Goal: Transaction & Acquisition: Book appointment/travel/reservation

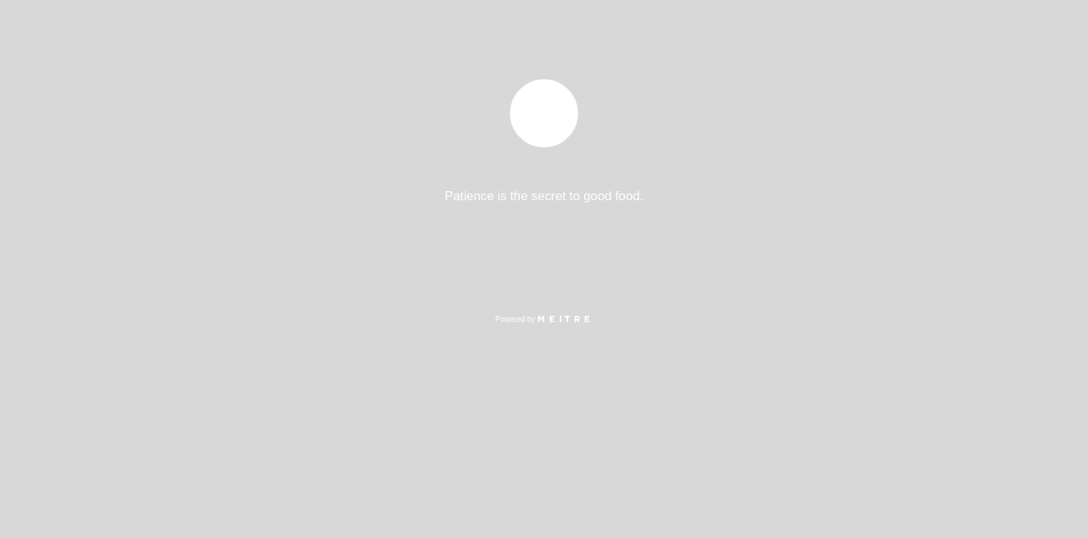
select select "es"
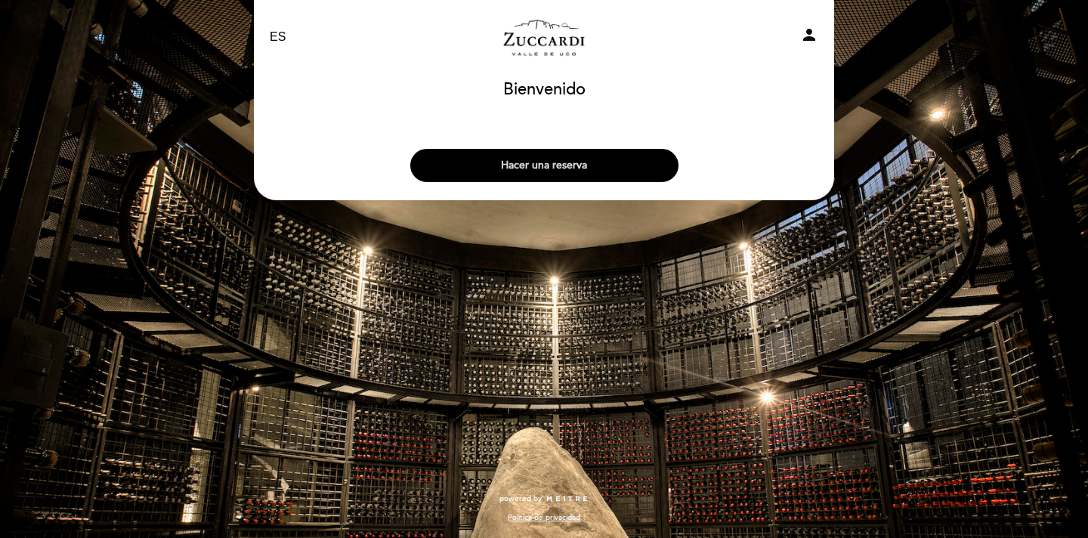
click at [557, 162] on button "Hacer una reserva" at bounding box center [544, 165] width 268 height 33
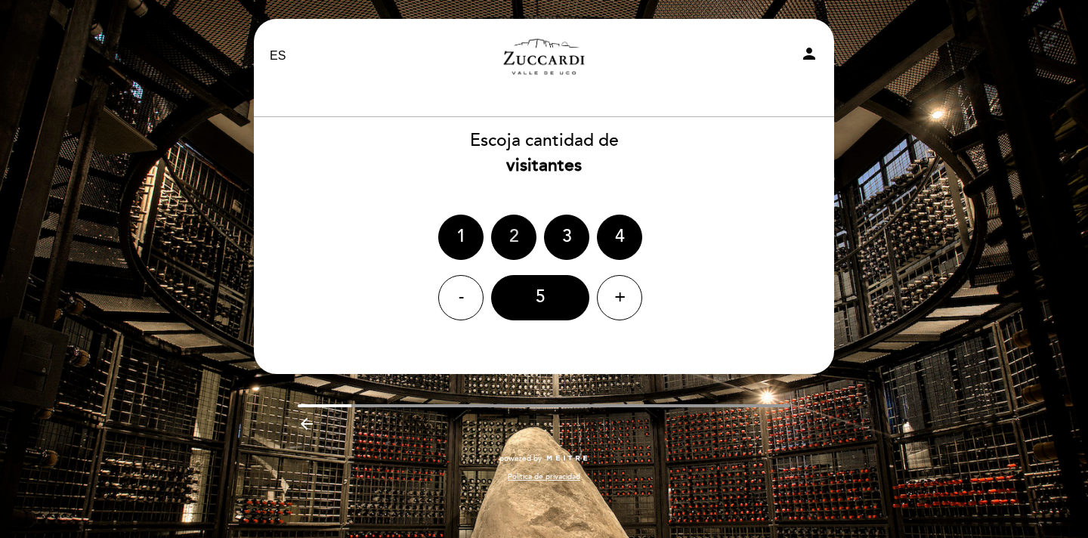
click at [505, 221] on div "2" at bounding box center [513, 236] width 45 height 45
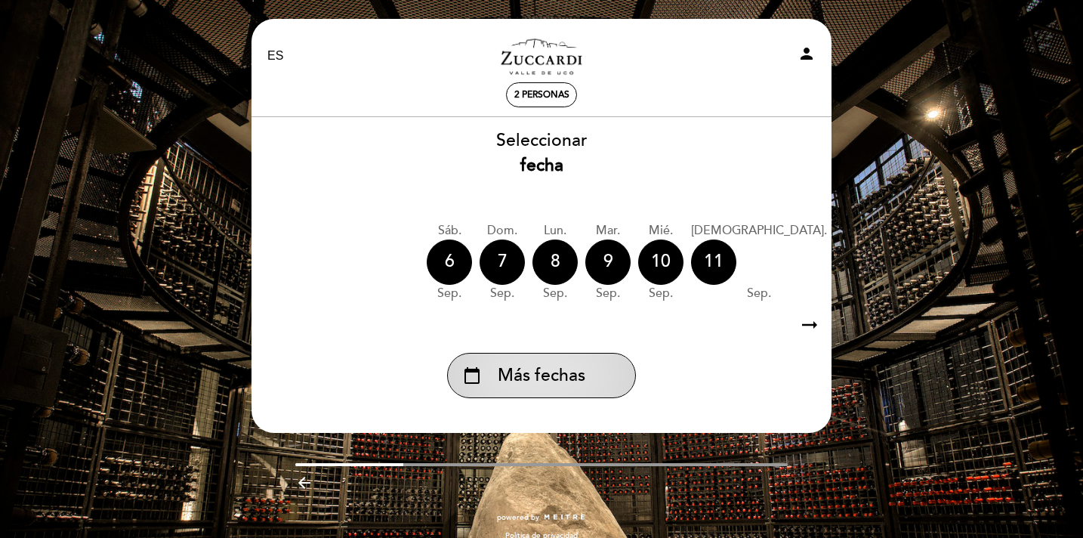
click at [564, 391] on div "calendar_today Más fechas" at bounding box center [541, 375] width 189 height 45
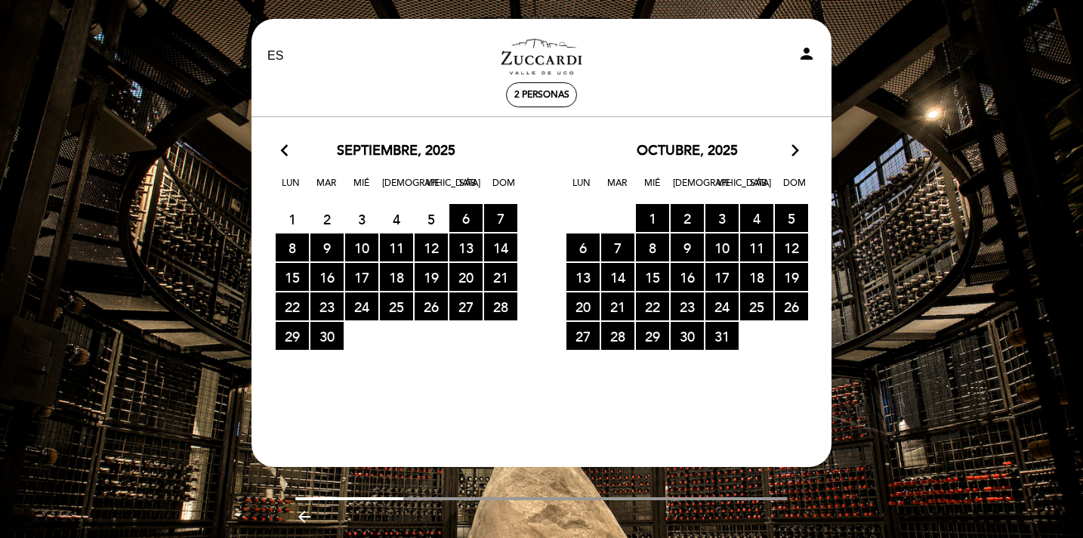
click at [785, 156] on div "octubre, 2025 arrow_forward_ios" at bounding box center [686, 151] width 291 height 20
click at [791, 155] on icon "arrow_forward_ios" at bounding box center [795, 151] width 14 height 20
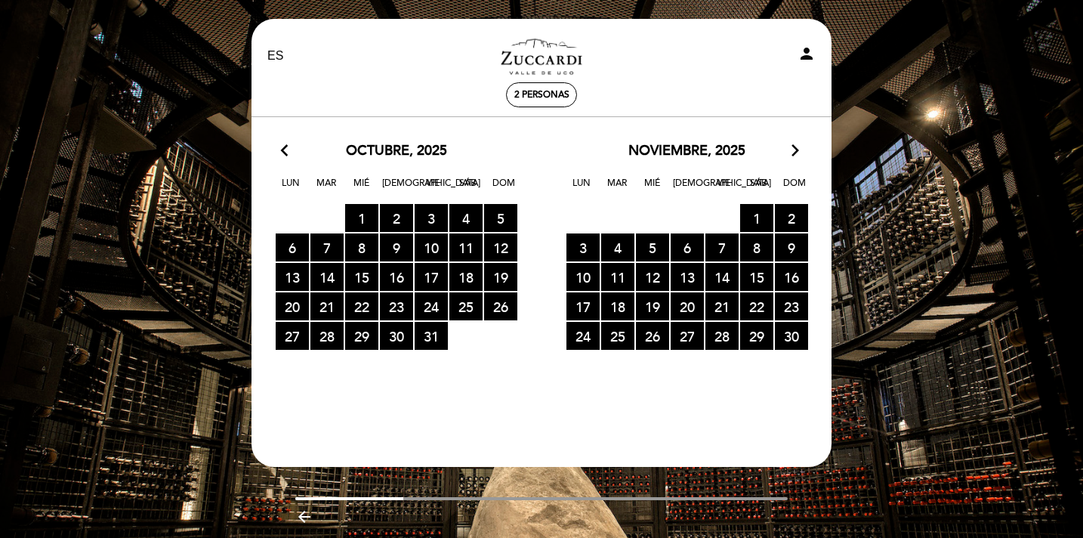
click at [791, 155] on icon "arrow_forward_ios" at bounding box center [795, 151] width 14 height 20
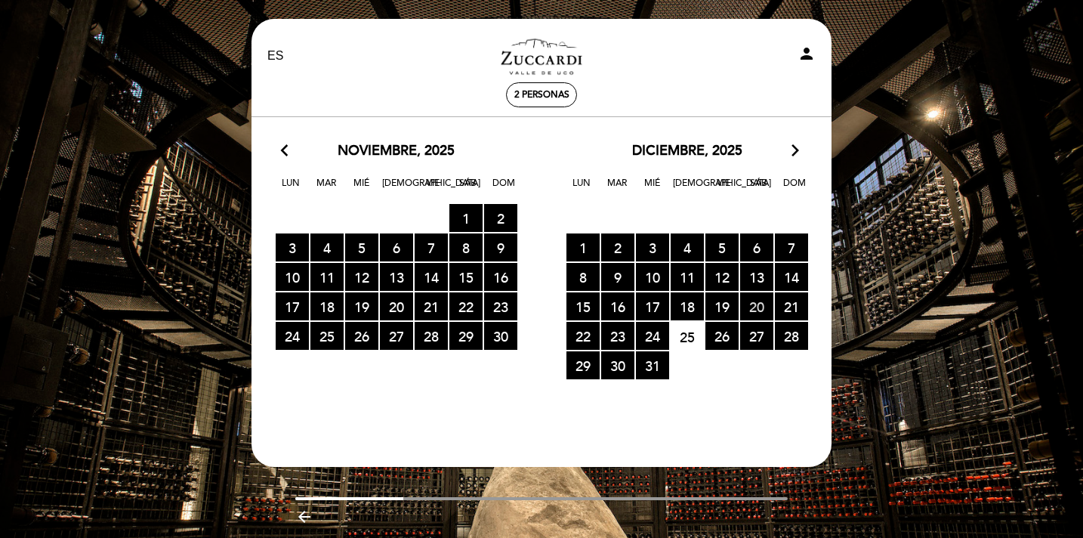
click at [754, 312] on span "20 RESERVAS DISPONIBLES" at bounding box center [756, 306] width 33 height 28
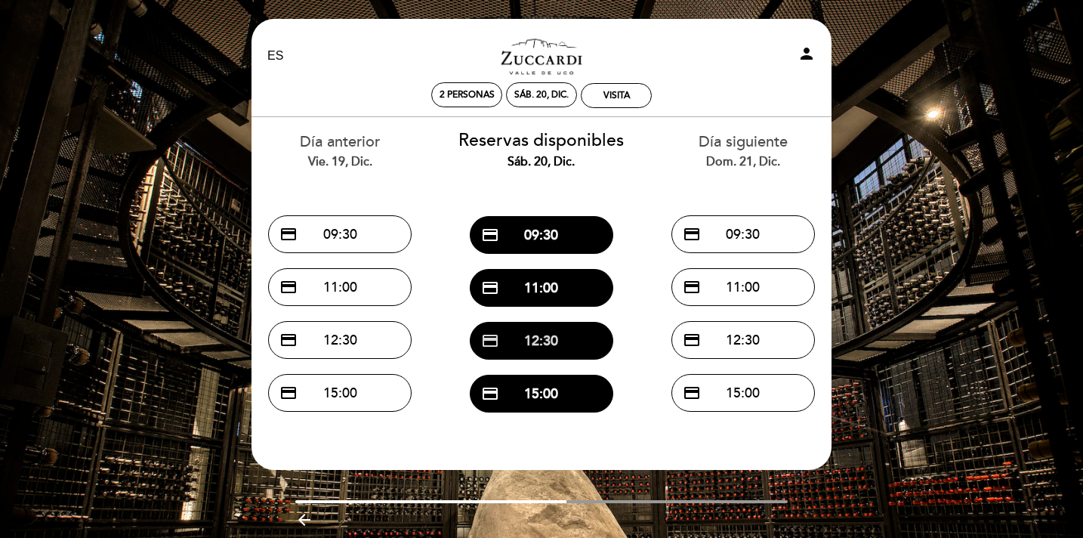
click at [529, 335] on button "credit_card 12:30" at bounding box center [541, 341] width 143 height 38
